Goal: Use online tool/utility: Utilize a website feature to perform a specific function

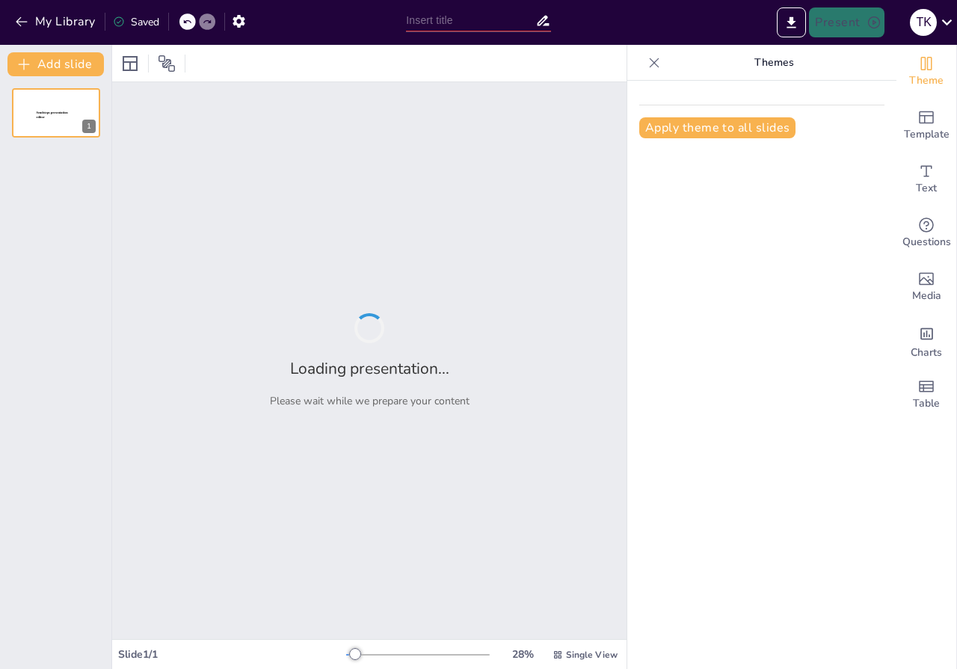
type input "La IA al servicio de la investigación educativa: Herramientas y dilemas éticos e"
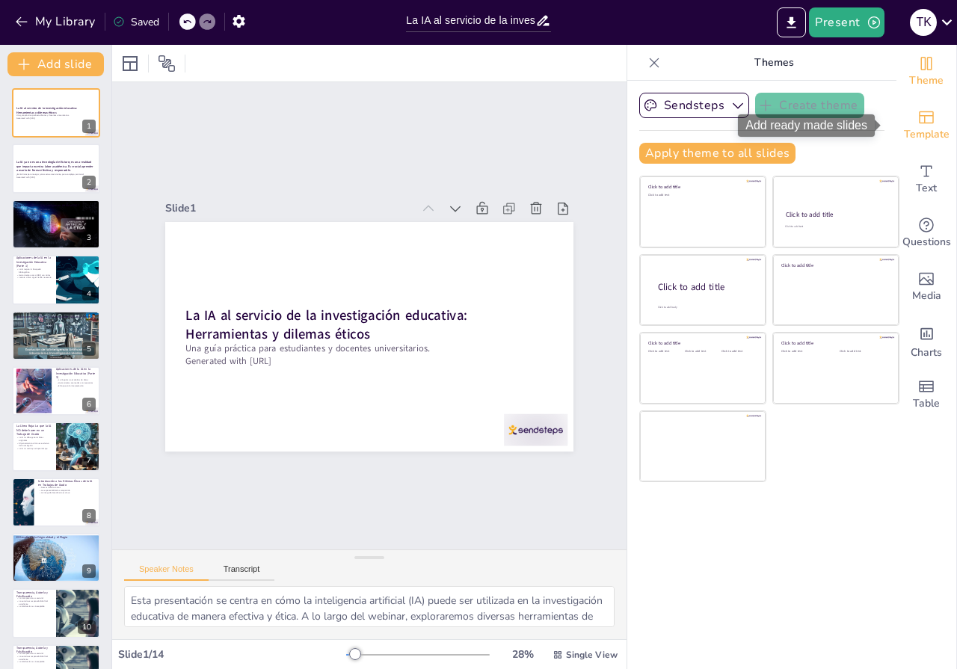
click at [921, 119] on icon "Add ready made slides" at bounding box center [926, 117] width 18 height 18
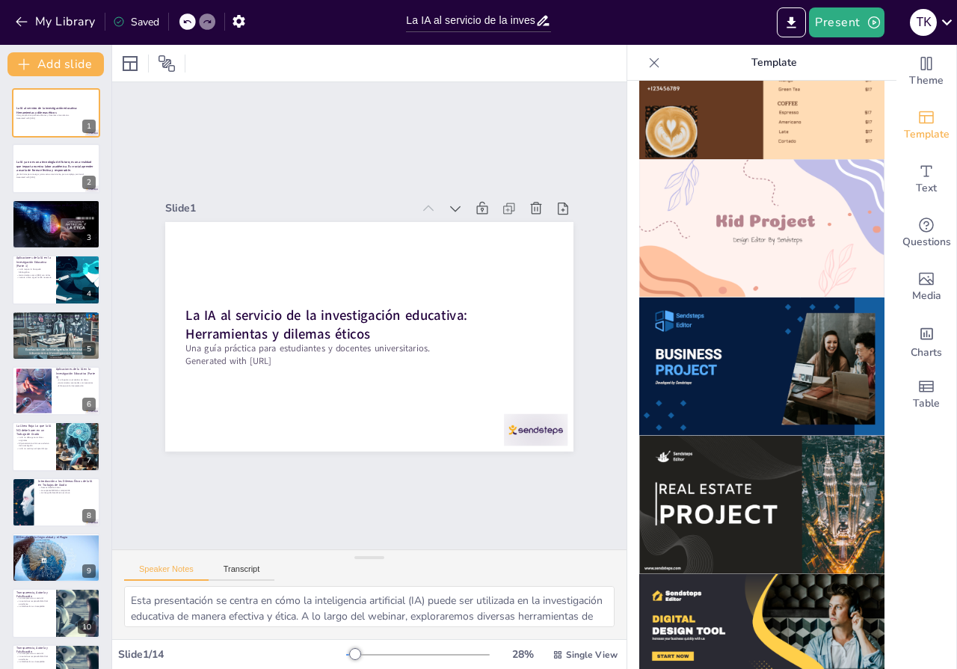
scroll to position [1047, 0]
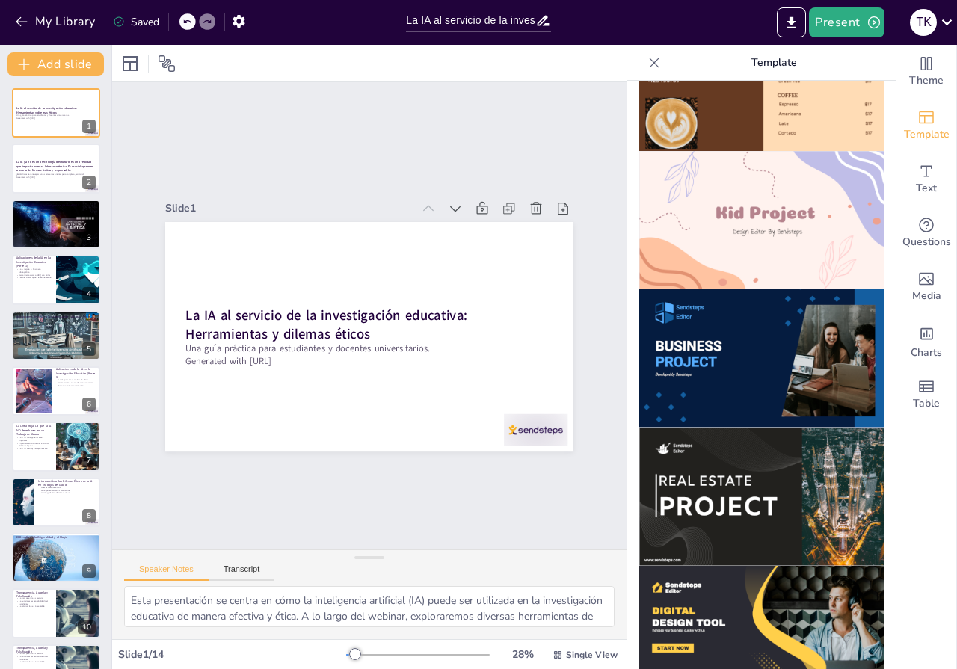
click at [731, 322] on img at bounding box center [761, 358] width 245 height 138
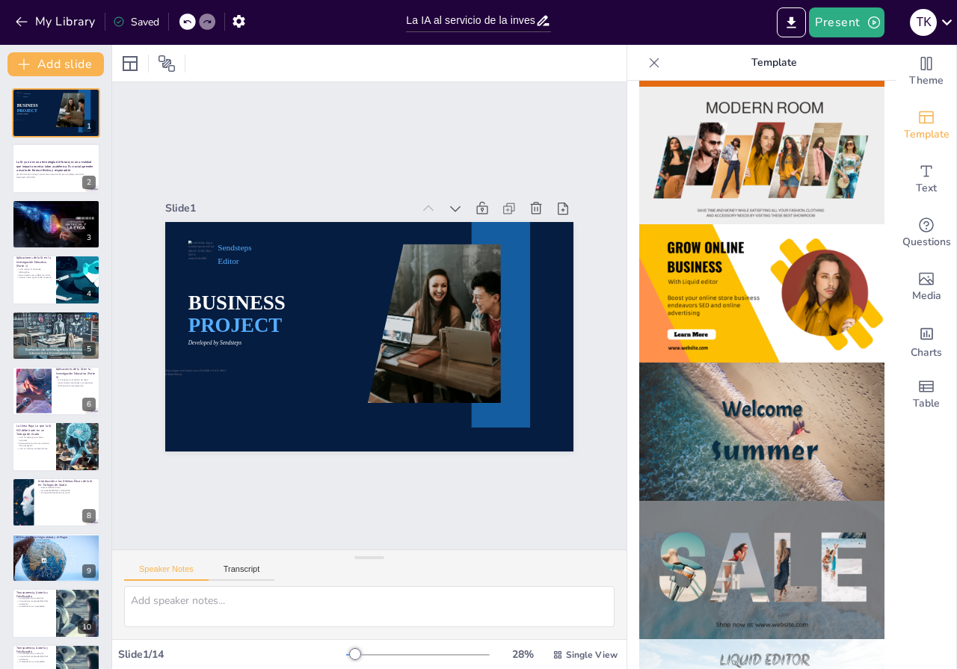
scroll to position [0, 0]
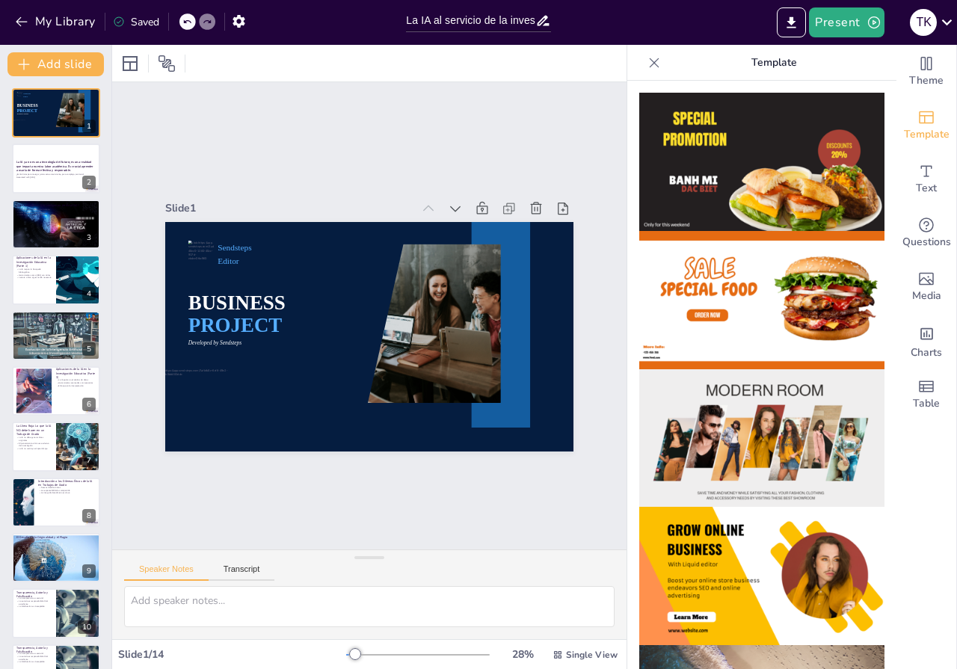
click at [647, 67] on icon at bounding box center [654, 62] width 15 height 15
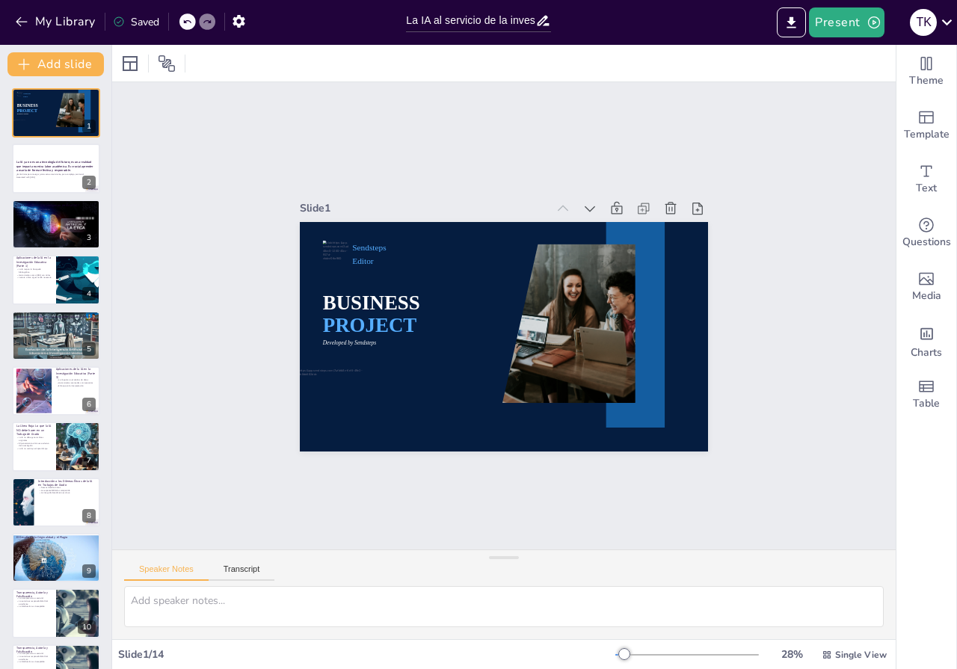
click at [191, 22] on icon at bounding box center [186, 22] width 7 height 4
type textarea "Esta presentación se centra en cómo la inteligencia artificial (IA) puede ser u…"
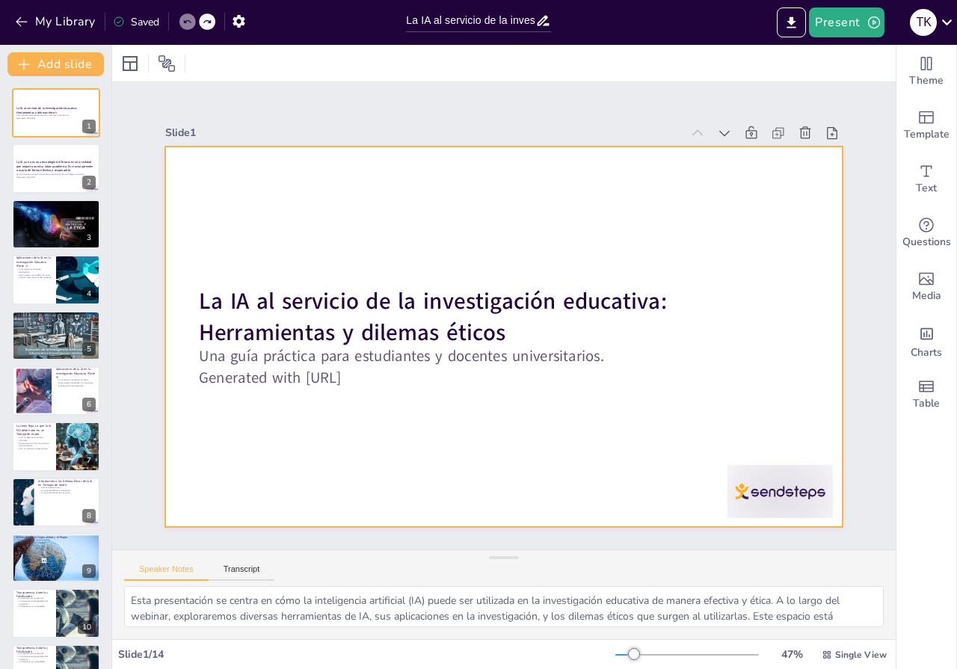
click at [532, 203] on div at bounding box center [500, 337] width 742 height 514
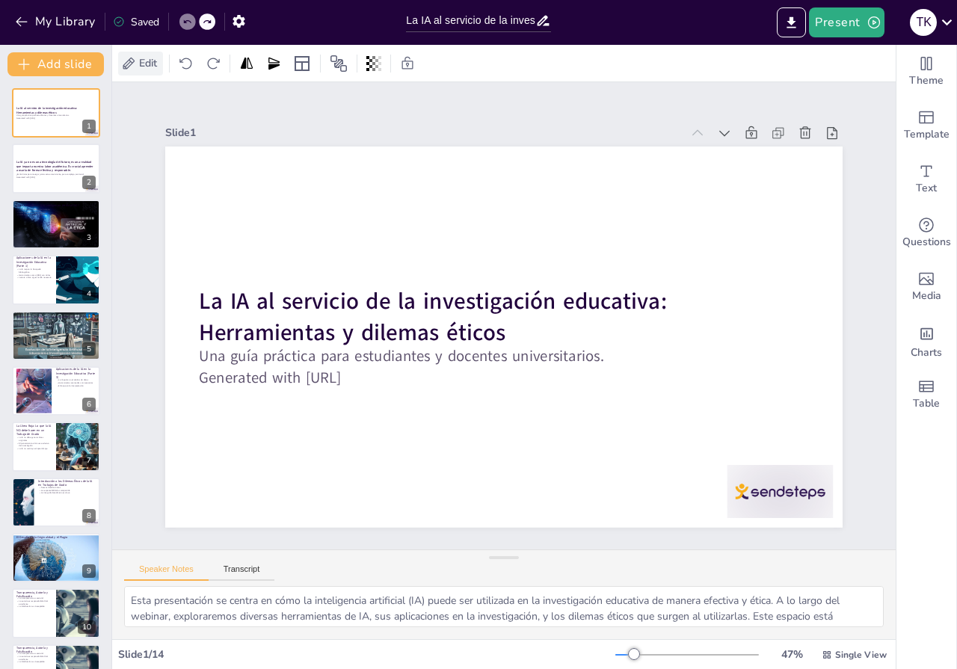
click at [146, 68] on span "Edit" at bounding box center [148, 63] width 24 height 14
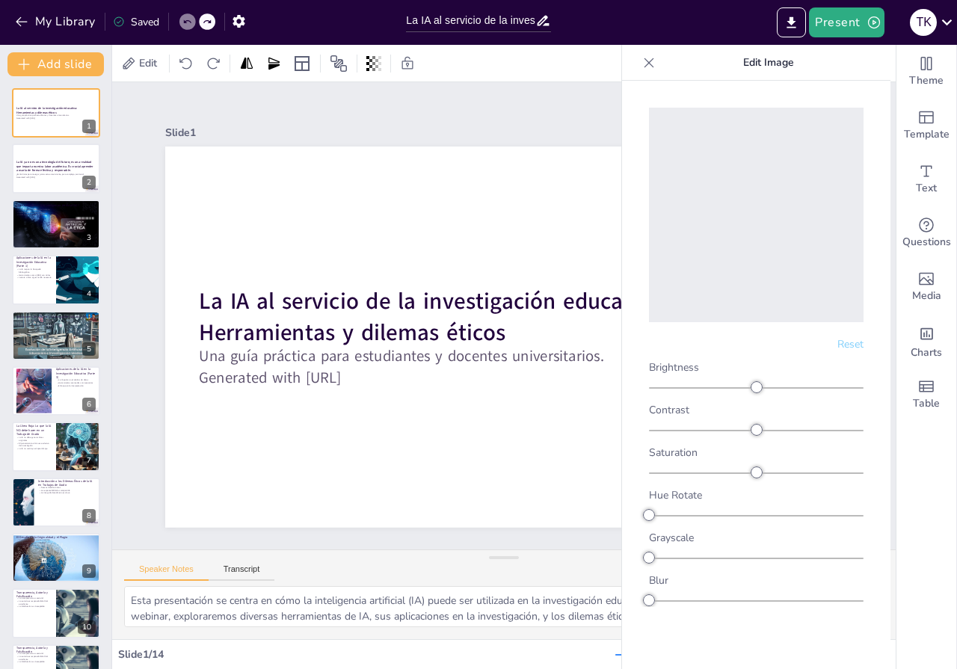
click at [338, 124] on div "Slide 1" at bounding box center [504, 115] width 477 height 223
click at [919, 123] on icon "Add ready made slides" at bounding box center [926, 117] width 15 height 13
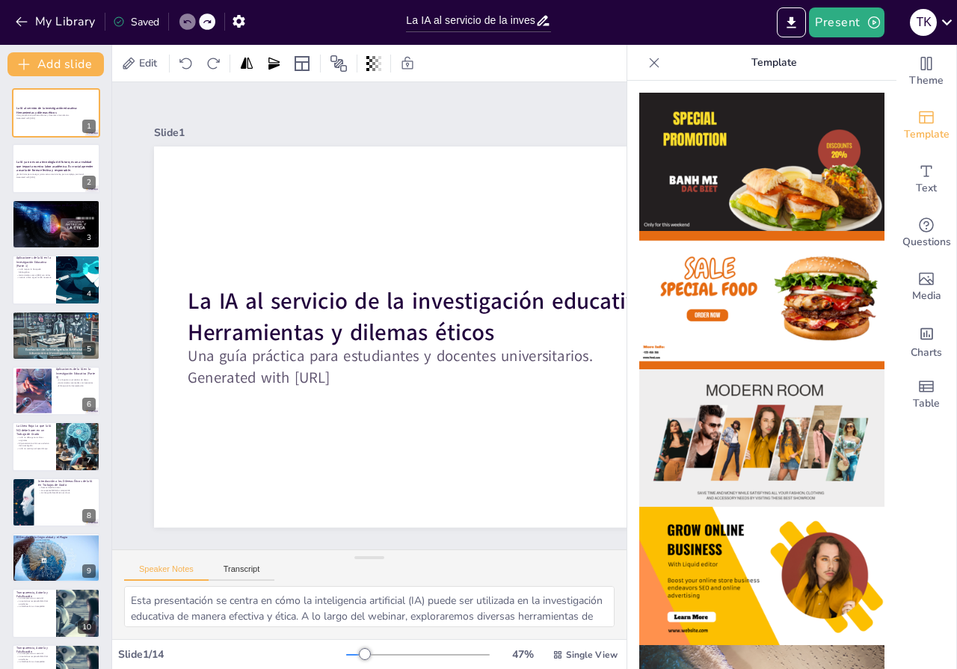
click at [716, 179] on img at bounding box center [761, 162] width 245 height 138
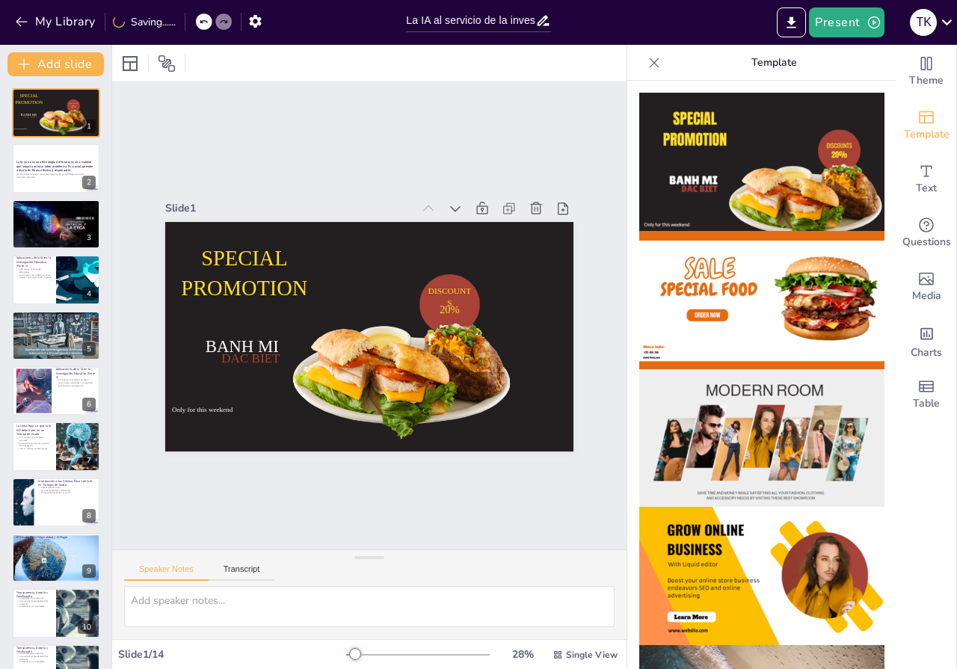
click at [182, 26] on div "My Library Saving......" at bounding box center [134, 20] width 269 height 27
click at [205, 25] on icon at bounding box center [203, 21] width 9 height 9
type textarea "Esta presentación se centra en cómo la inteligencia artificial (IA) puede ser u…"
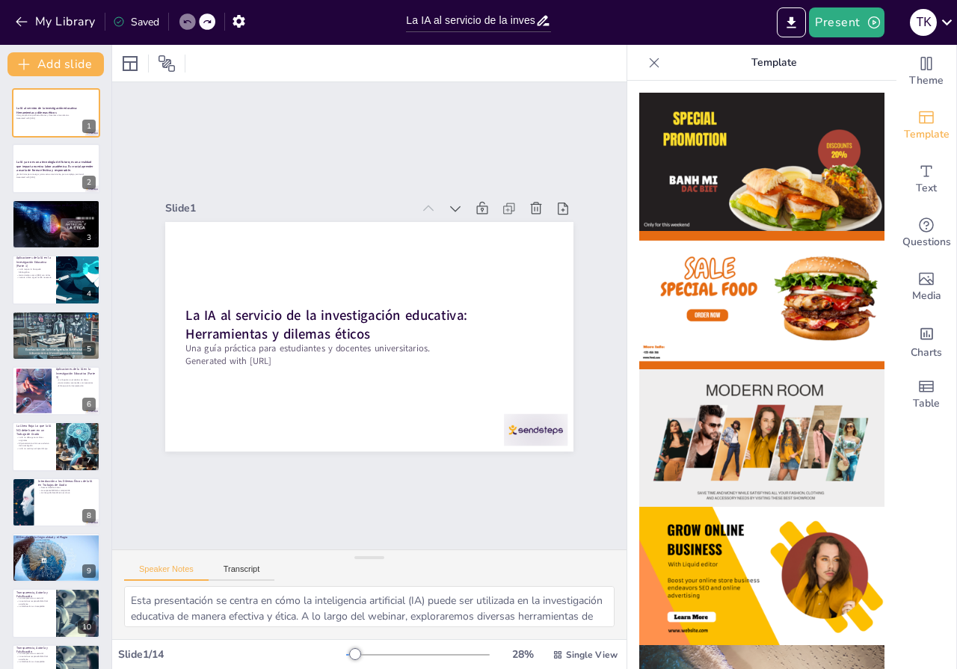
click at [647, 59] on icon at bounding box center [654, 62] width 15 height 15
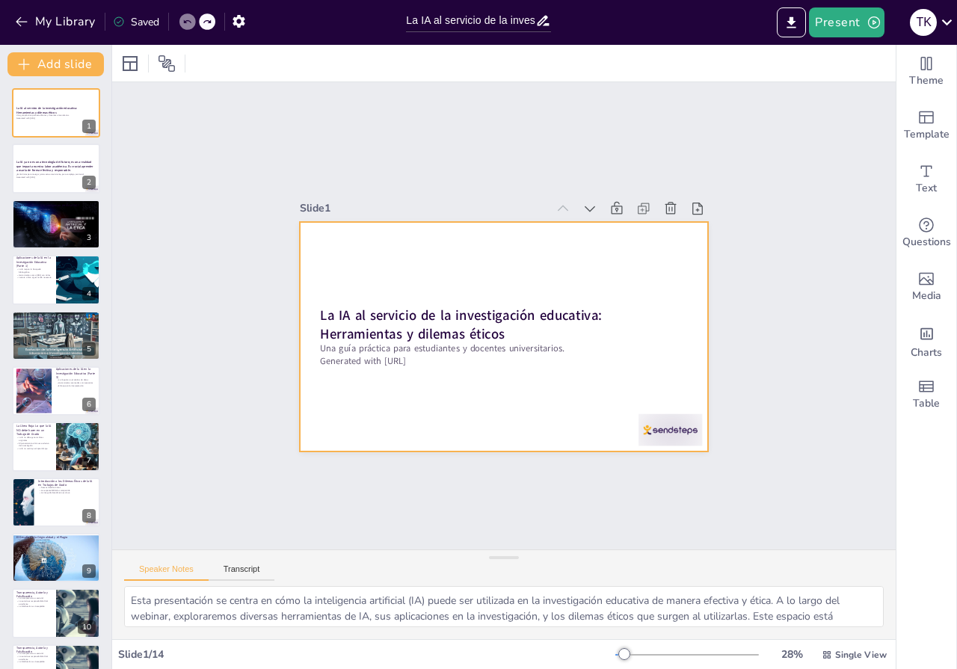
click at [497, 268] on div at bounding box center [493, 333] width 468 height 403
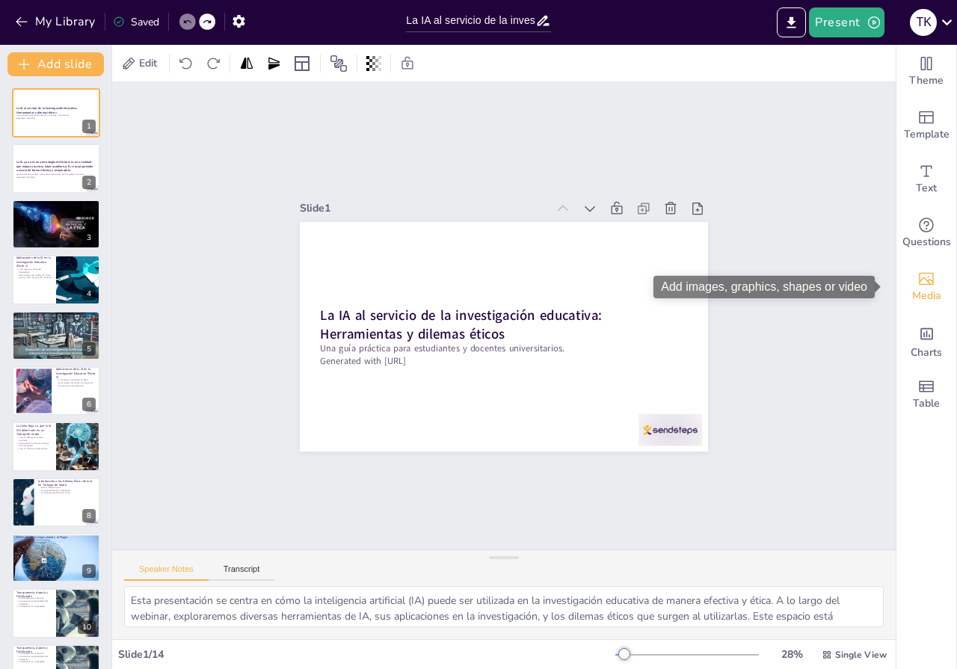
click at [915, 296] on span "Media" at bounding box center [926, 296] width 29 height 16
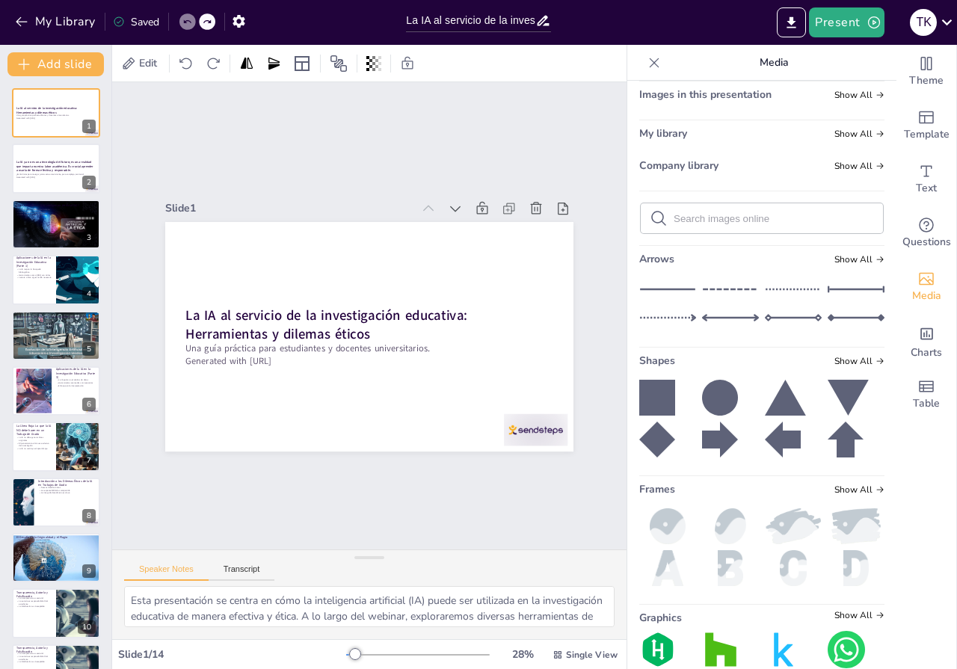
scroll to position [111, 0]
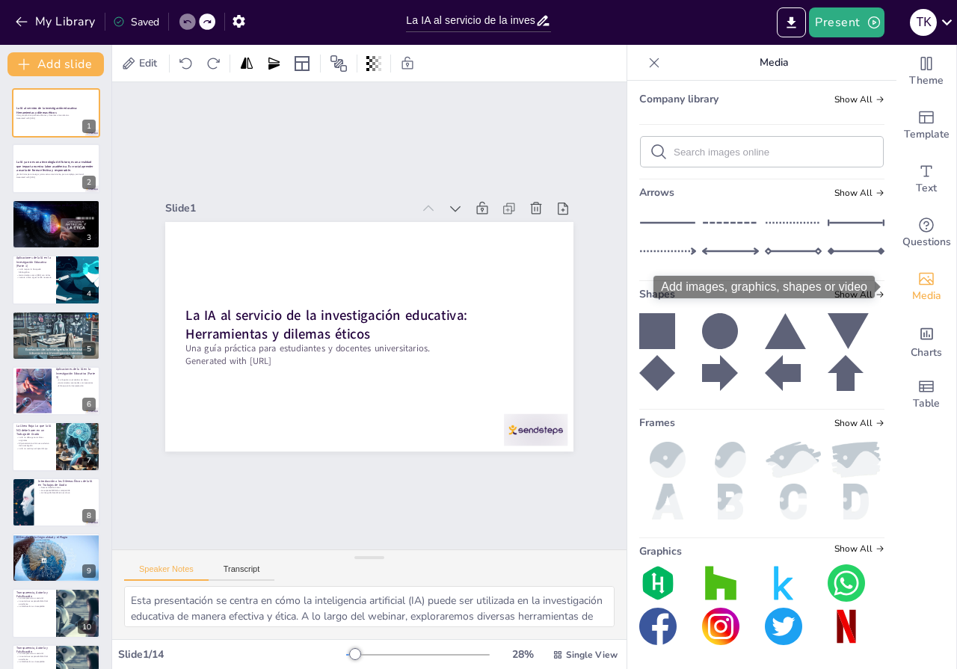
click at [912, 290] on span "Media" at bounding box center [926, 296] width 29 height 16
click at [648, 64] on icon at bounding box center [654, 62] width 15 height 15
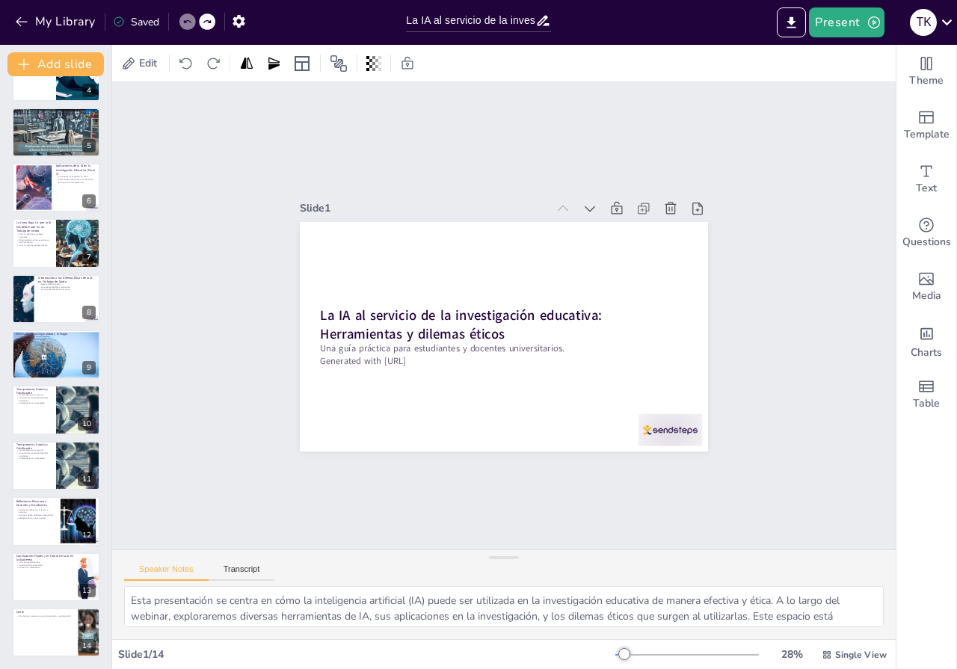
scroll to position [0, 0]
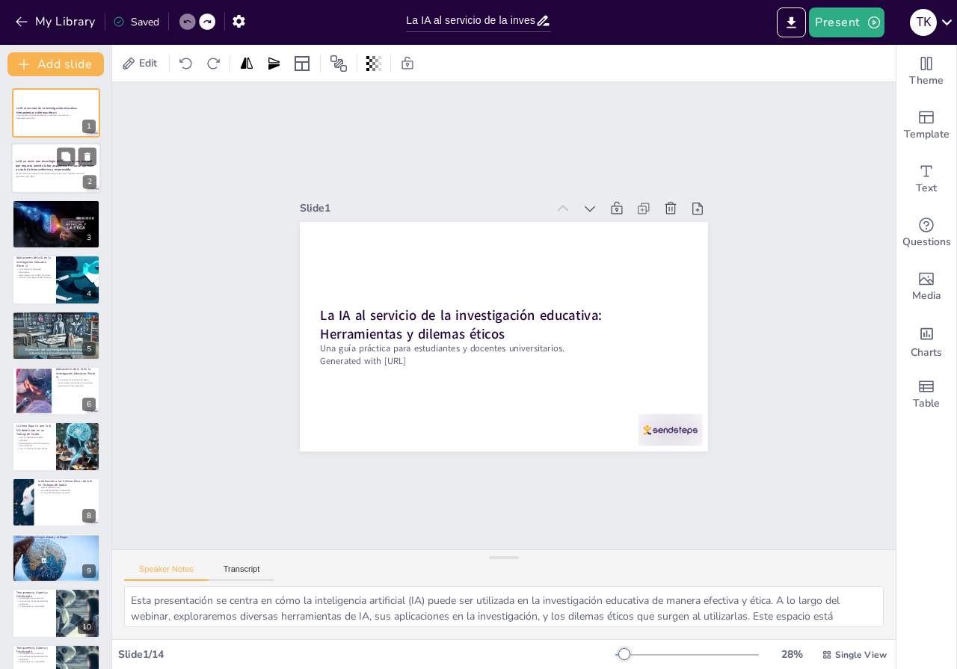
click at [38, 165] on strong "La IA ya no es una tecnología del futuro; es una realidad que impacta nuestra l…" at bounding box center [55, 166] width 79 height 13
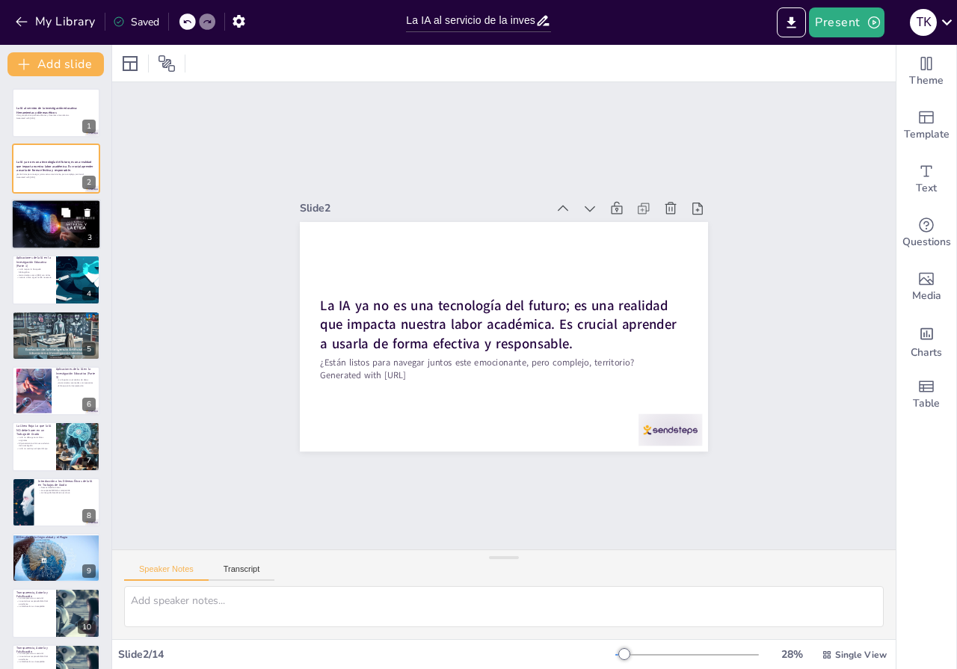
click at [43, 233] on div at bounding box center [56, 224] width 90 height 51
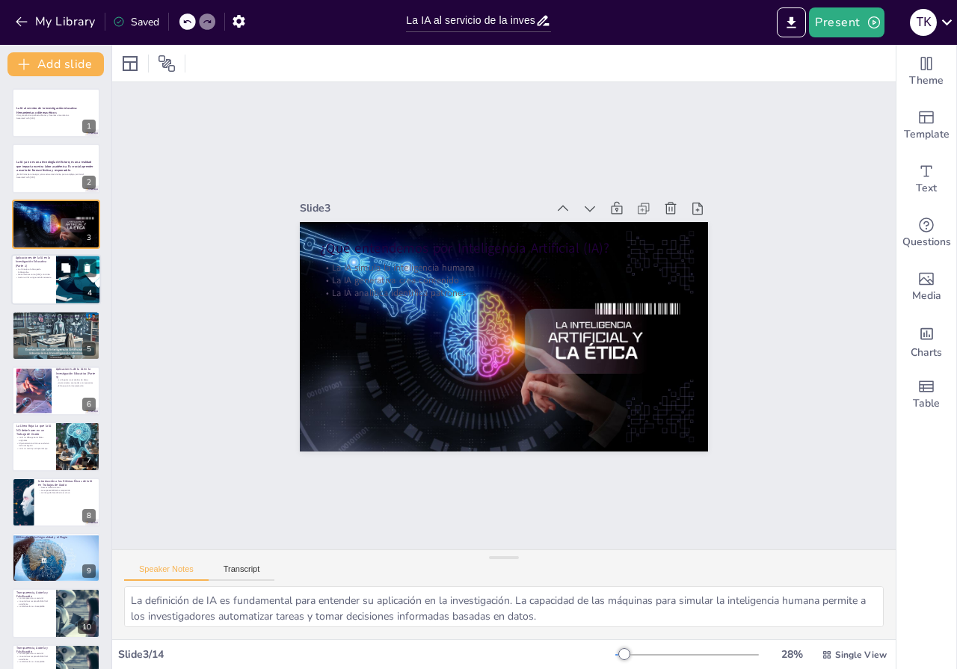
click at [40, 283] on div at bounding box center [56, 279] width 90 height 51
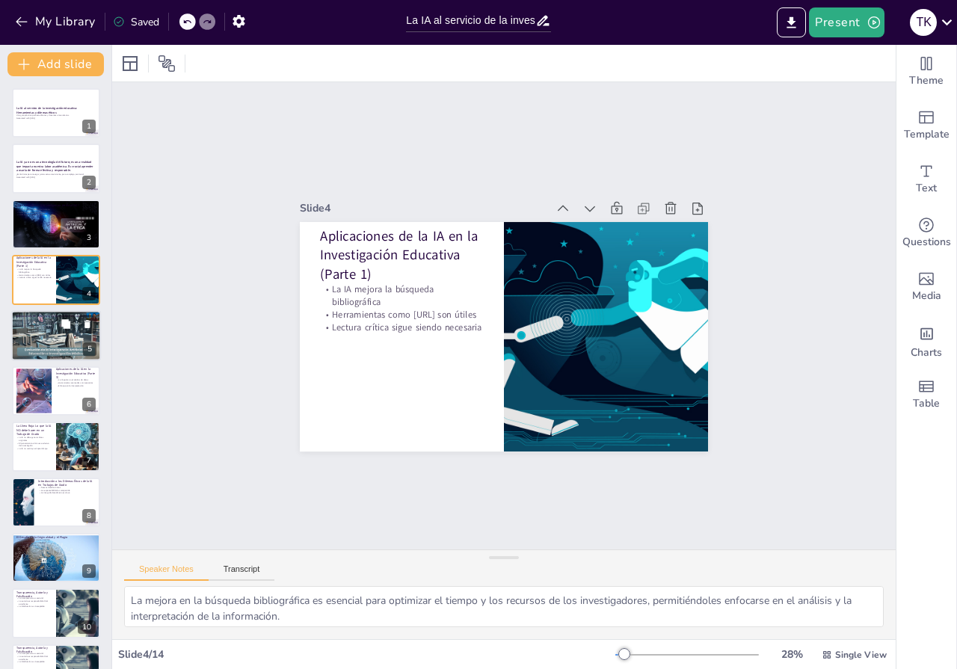
click at [36, 345] on div at bounding box center [56, 336] width 90 height 52
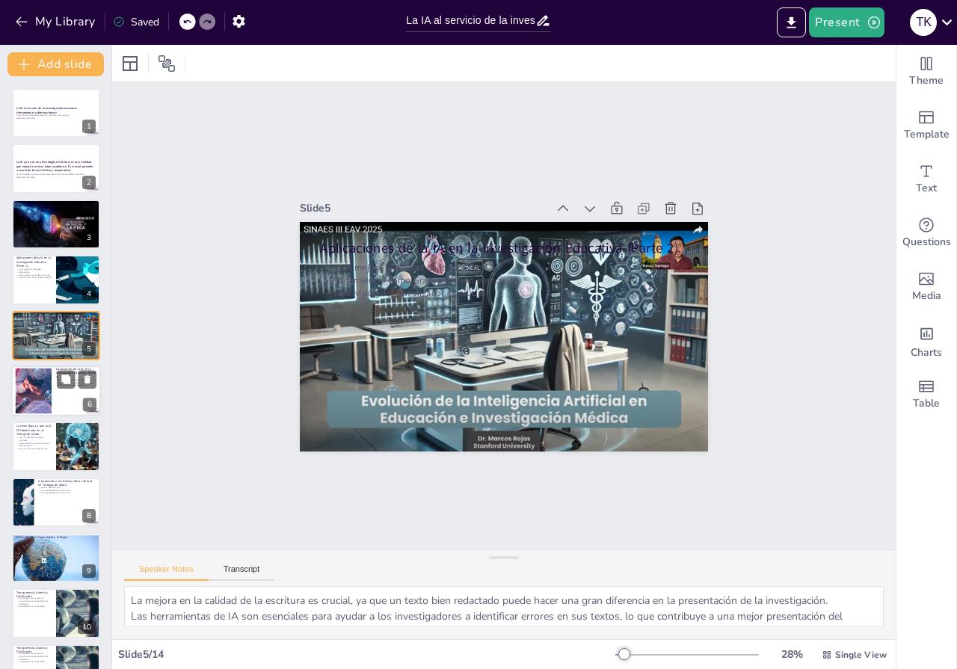
click at [19, 395] on div at bounding box center [33, 392] width 81 height 46
type textarea "La optimización del análisis de datos es clave para obtener resultados más prec…"
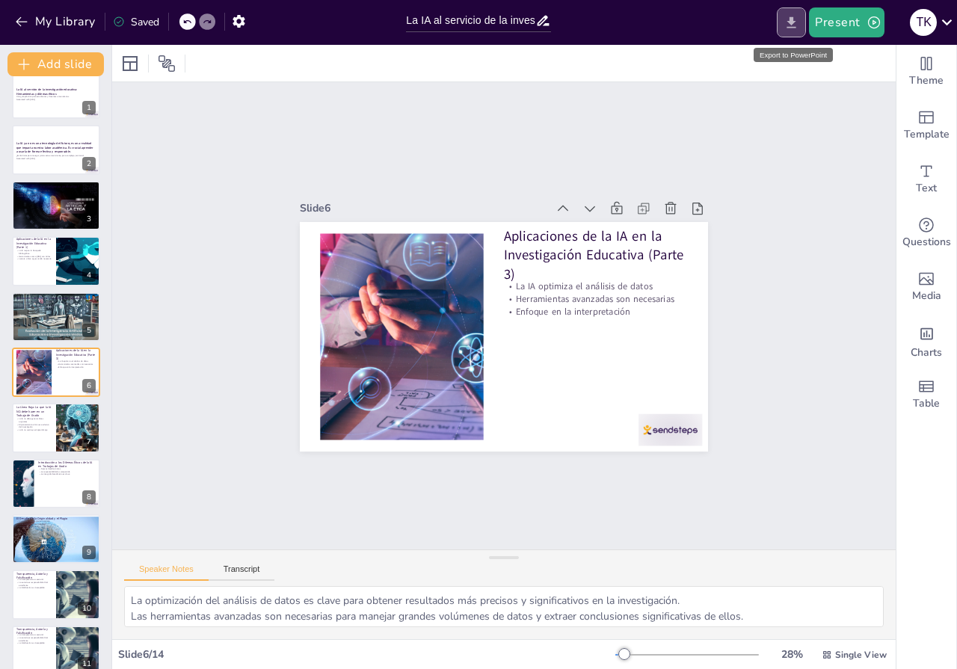
click at [788, 28] on icon "Export to PowerPoint" at bounding box center [792, 23] width 16 height 16
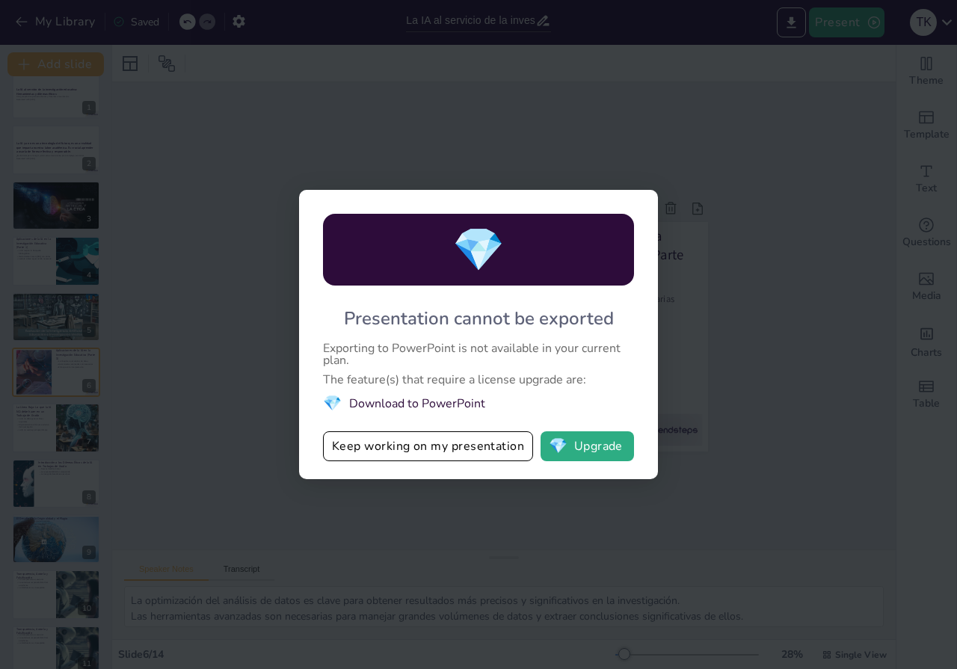
click at [766, 139] on div "💎 Presentation cannot be exported Exporting to PowerPoint is not available in y…" at bounding box center [478, 334] width 957 height 669
click at [377, 126] on div "💎 Presentation cannot be exported Exporting to PowerPoint is not available in y…" at bounding box center [478, 334] width 957 height 669
